Goal: Transaction & Acquisition: Book appointment/travel/reservation

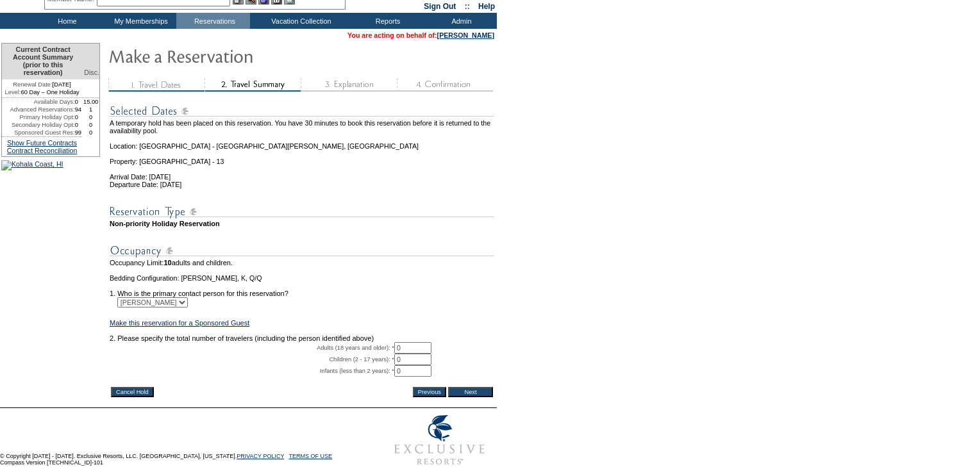
scroll to position [112, 0]
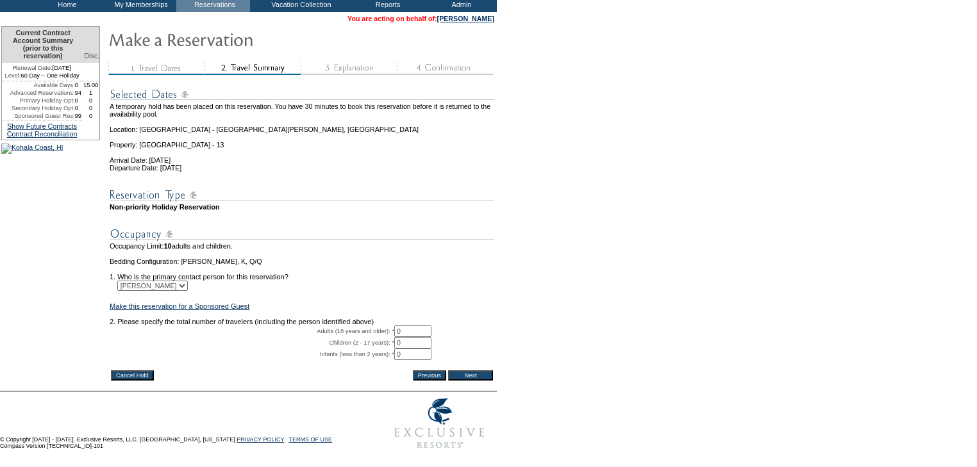
drag, startPoint x: 423, startPoint y: 315, endPoint x: 256, endPoint y: 308, distance: 166.8
click at [256, 308] on tbody "A temporary hold has been placed on this reservation. You have 30 minutes to bo…" at bounding box center [302, 223] width 385 height 289
type input "2"
click at [486, 370] on input "Next" at bounding box center [470, 375] width 45 height 10
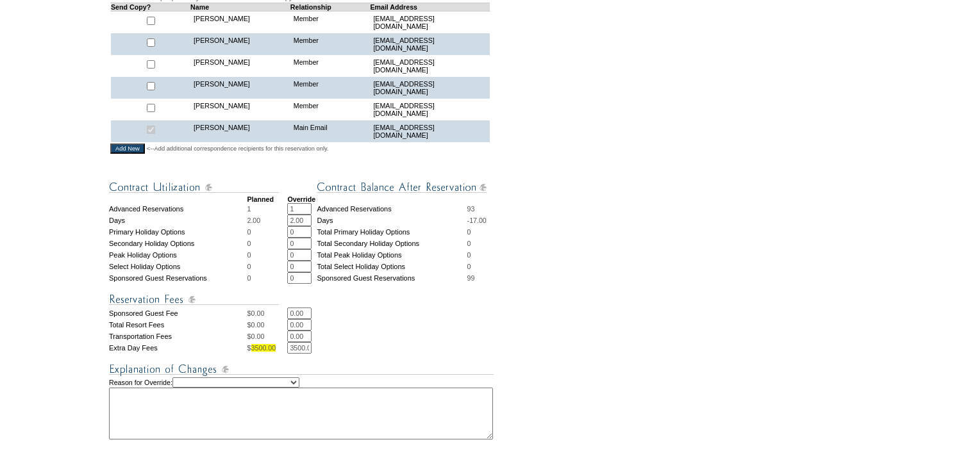
scroll to position [564, 0]
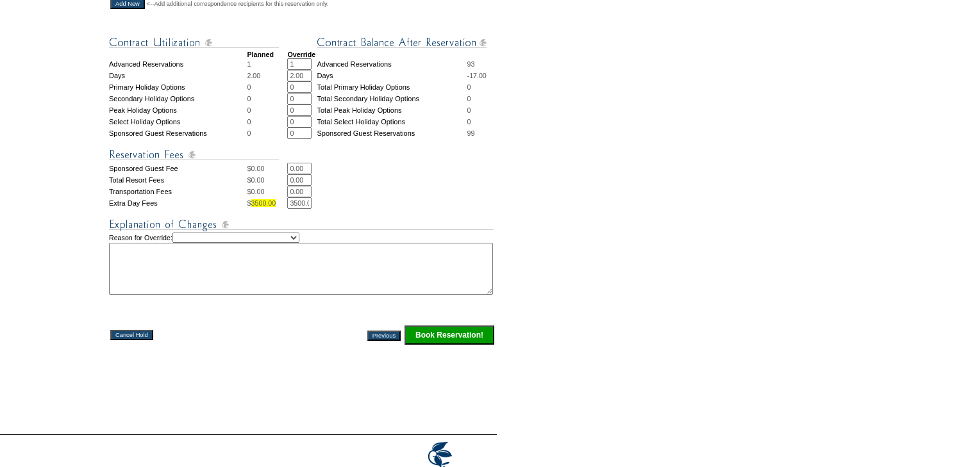
click at [262, 241] on select "Creating Continuous Stay Days Rebooked After Cancellation Editing Occupant Expe…" at bounding box center [235, 238] width 127 height 10
select select "1038"
click at [185, 234] on select "Creating Continuous Stay Days Rebooked After Cancellation Editing Occupant Expe…" at bounding box center [235, 238] width 127 height 10
drag, startPoint x: 289, startPoint y: 203, endPoint x: 351, endPoint y: 205, distance: 62.2
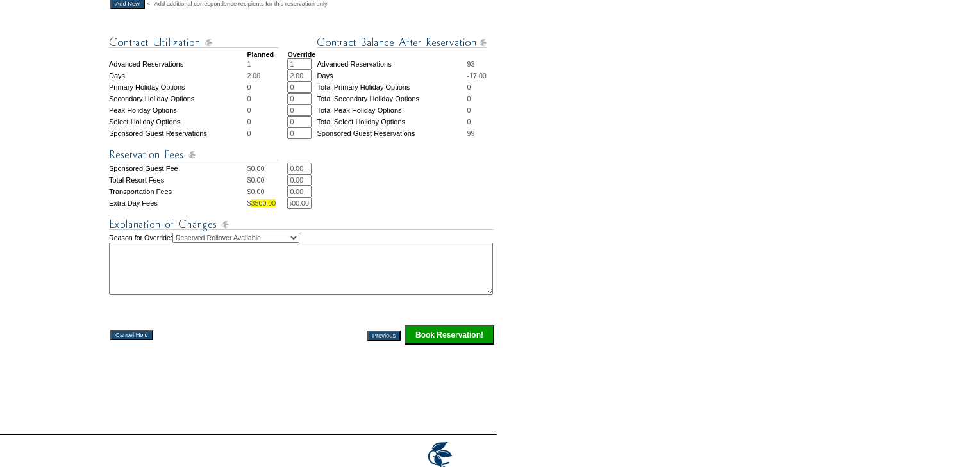
click at [351, 205] on td "3500.00 * *" at bounding box center [391, 203] width 208 height 12
type input "0"
click at [251, 262] on textarea at bounding box center [301, 269] width 384 height 52
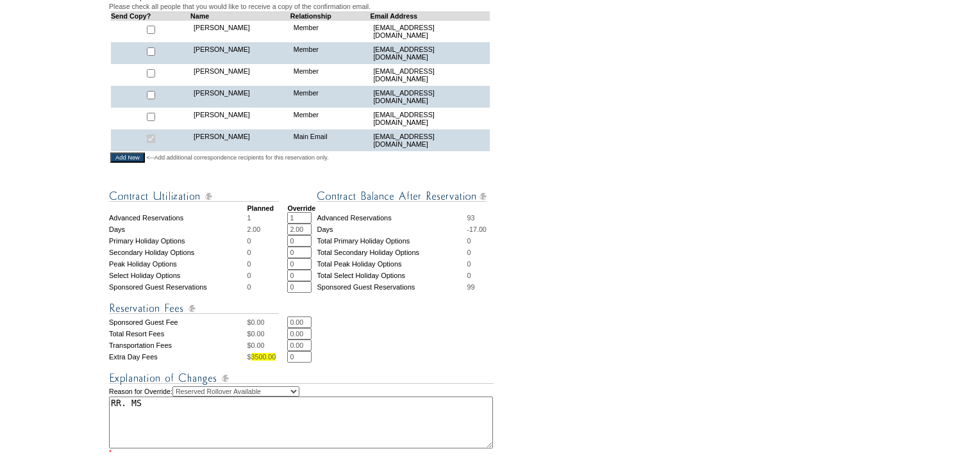
scroll to position [513, 0]
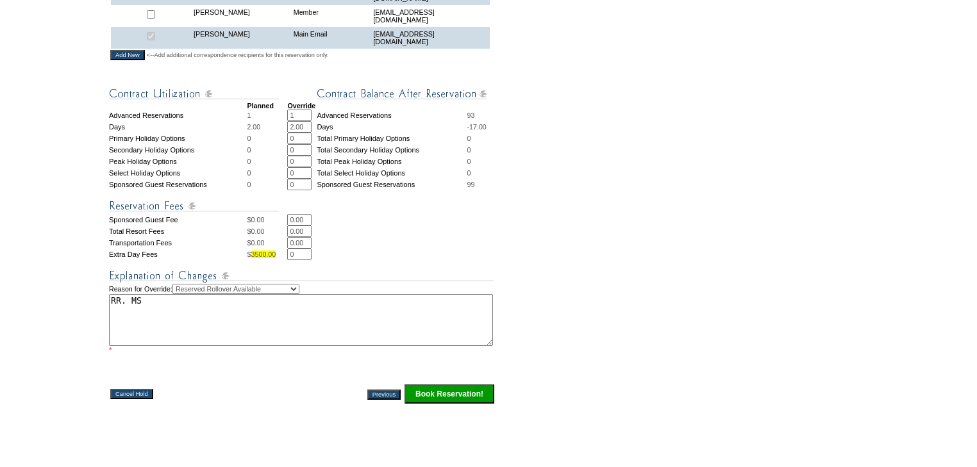
type textarea "RR. MS"
click at [468, 390] on input "Book Reservation!" at bounding box center [449, 394] width 90 height 19
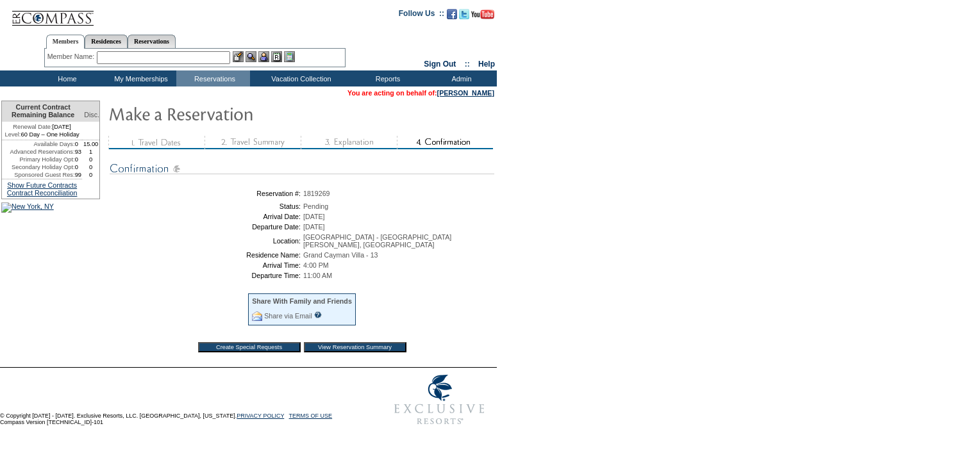
click at [69, 80] on td "Home" at bounding box center [66, 79] width 74 height 16
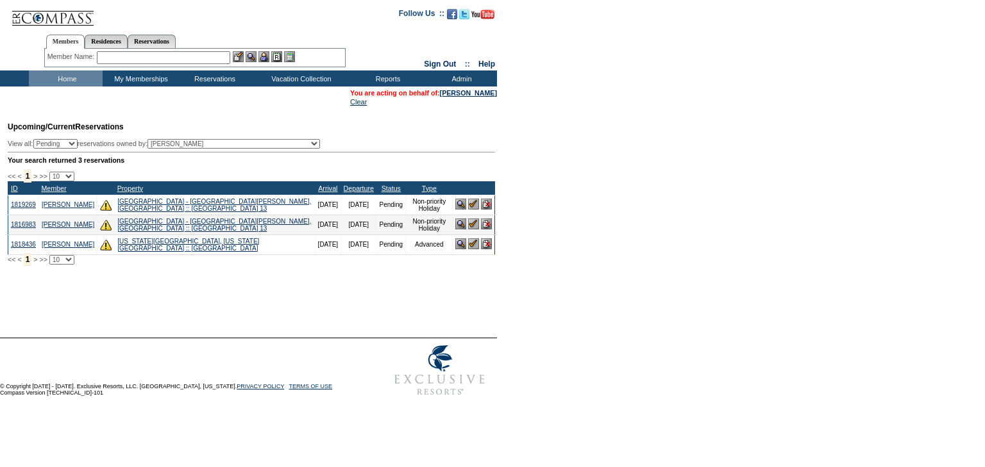
click at [472, 229] on img at bounding box center [473, 224] width 11 height 11
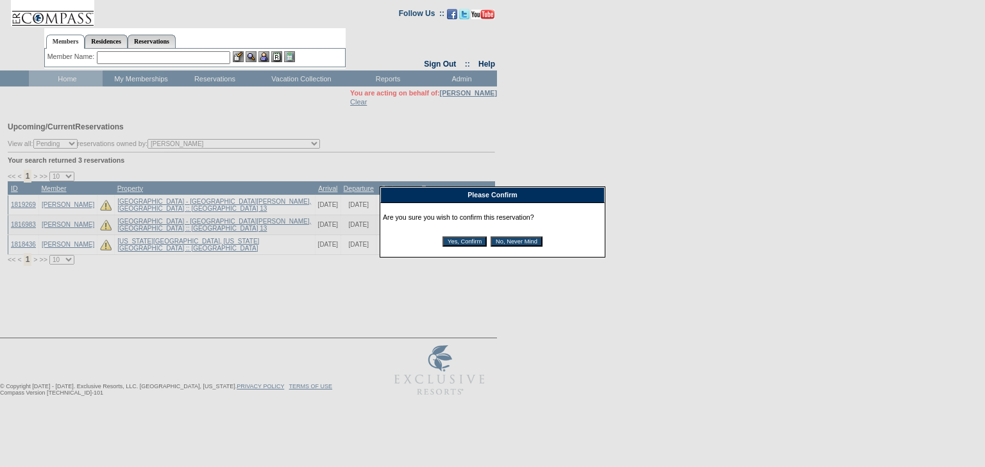
click at [463, 245] on input "Yes, Confirm" at bounding box center [464, 242] width 44 height 10
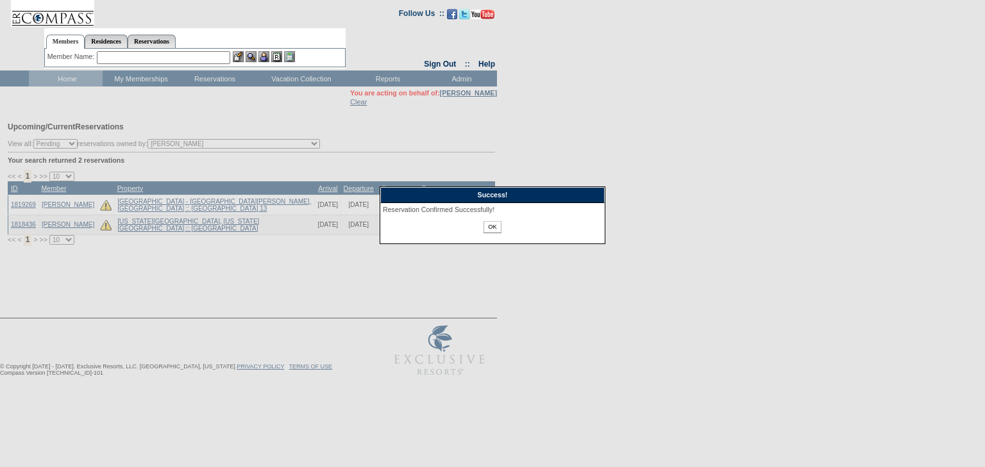
drag, startPoint x: 494, startPoint y: 228, endPoint x: 472, endPoint y: 234, distance: 23.2
click at [494, 228] on input "OK" at bounding box center [491, 227] width 17 height 12
